Goal: Task Accomplishment & Management: Manage account settings

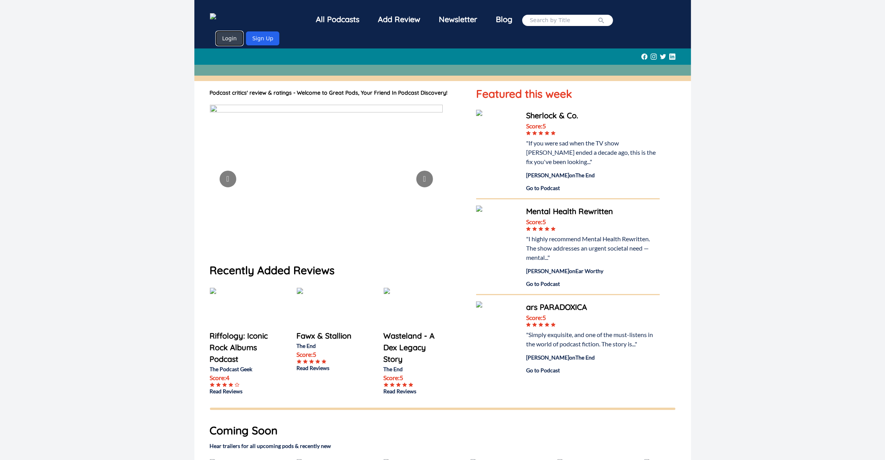
click at [243, 31] on button "Login" at bounding box center [229, 38] width 27 height 14
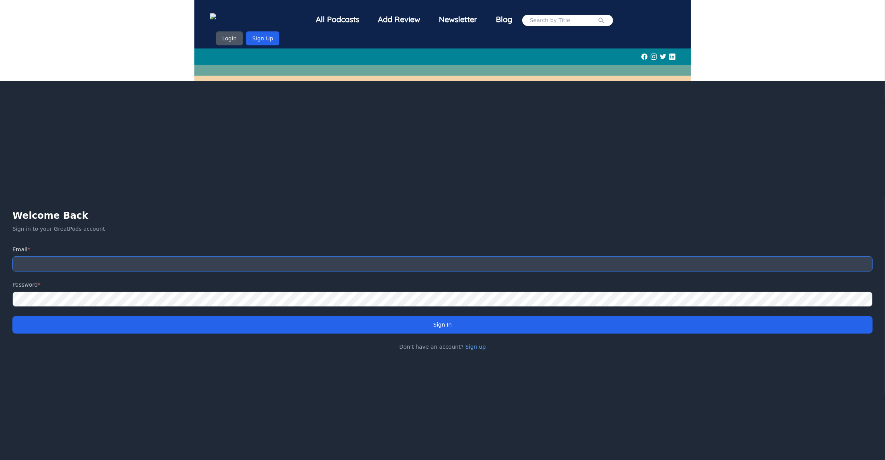
click at [278, 256] on input "email" at bounding box center [442, 263] width 860 height 15
type input "[EMAIL_ADDRESS][DOMAIN_NAME]"
click at [311, 256] on input "[EMAIL_ADDRESS][DOMAIN_NAME]" at bounding box center [442, 263] width 860 height 15
click at [297, 256] on input "[EMAIL_ADDRESS][DOMAIN_NAME]" at bounding box center [442, 263] width 860 height 15
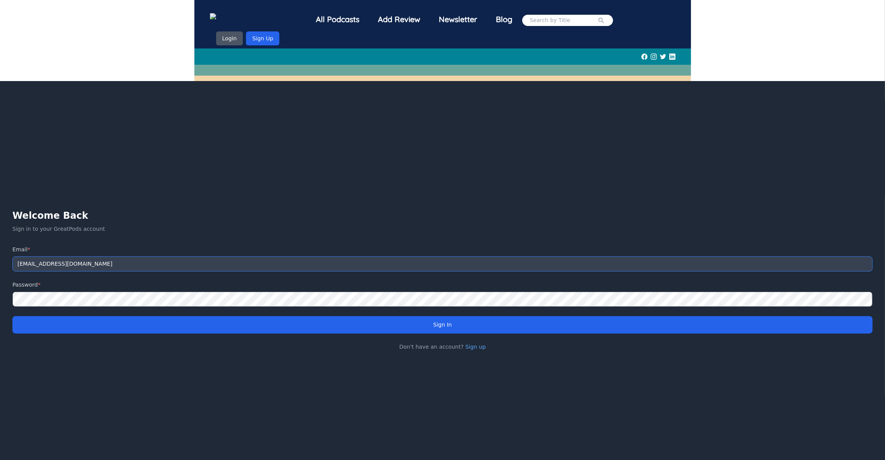
click at [119, 256] on input "[EMAIL_ADDRESS][DOMAIN_NAME]" at bounding box center [442, 263] width 860 height 15
type input "[EMAIL_ADDRESS][DOMAIN_NAME]"
click at [476, 304] on form "Email * [EMAIL_ADDRESS][DOMAIN_NAME] Password * Sign In" at bounding box center [442, 289] width 860 height 88
click at [448, 327] on div "Welcome Back Sign in to your GreatPods account Email * [EMAIL_ADDRESS][DOMAIN_N…" at bounding box center [442, 279] width 860 height 141
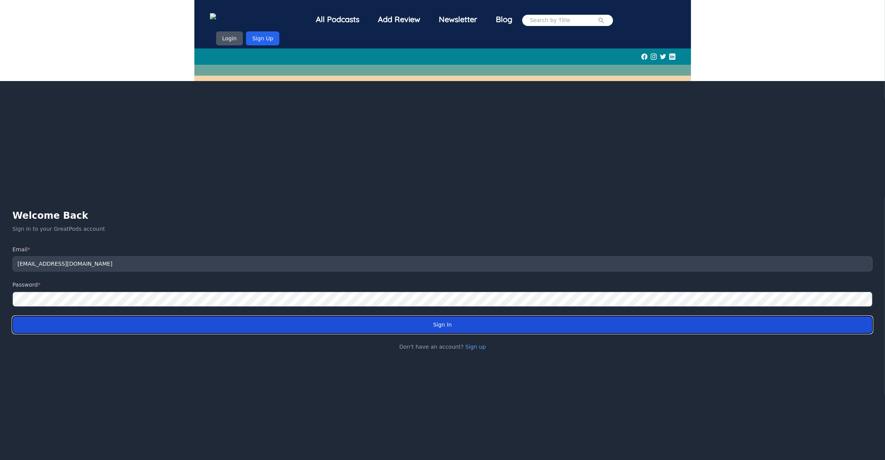
click at [449, 319] on button "Sign In" at bounding box center [442, 324] width 860 height 17
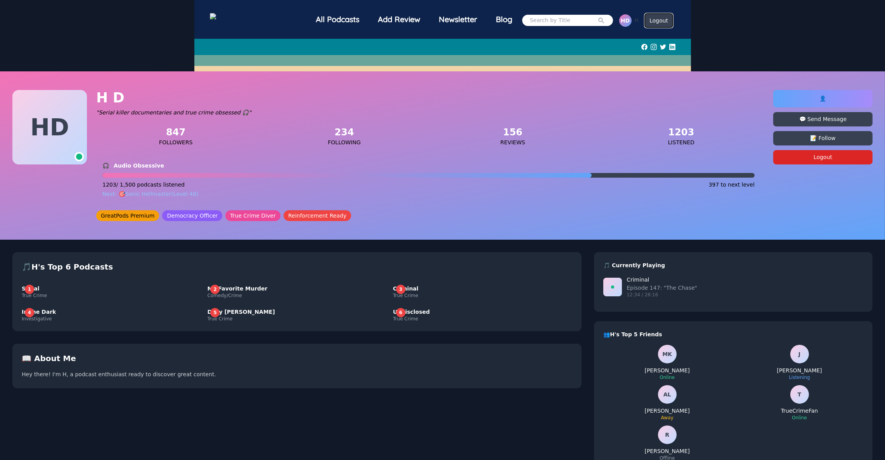
click at [657, 23] on button "Logout" at bounding box center [659, 21] width 28 height 14
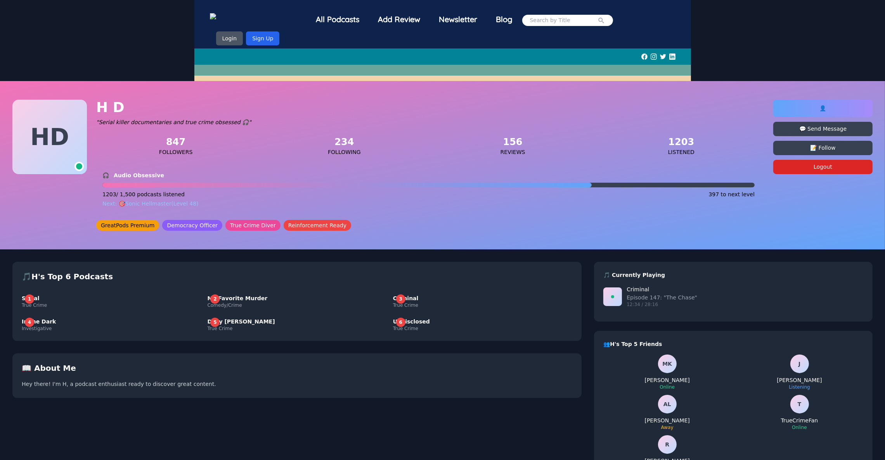
click at [336, 16] on div "All Podcasts" at bounding box center [338, 19] width 62 height 20
